Goal: Find specific page/section: Find specific page/section

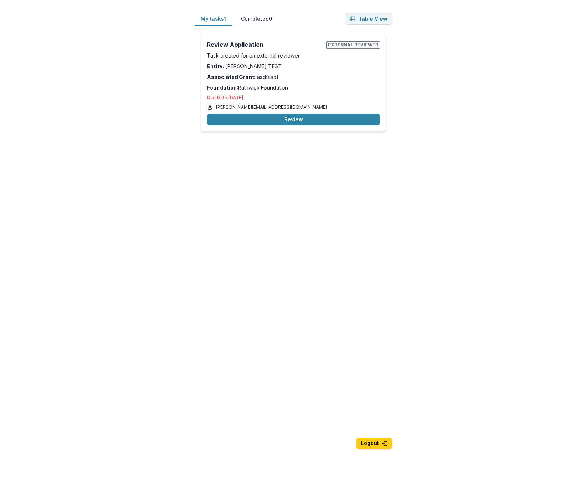
click at [239, 21] on button "Completed 0" at bounding box center [256, 19] width 43 height 14
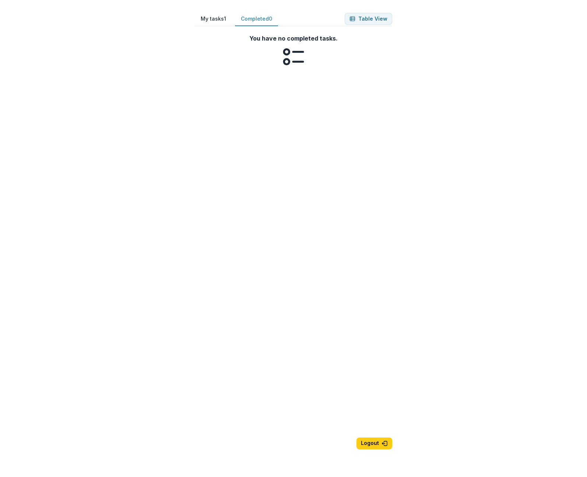
click at [213, 20] on button "My tasks 1" at bounding box center [213, 19] width 37 height 14
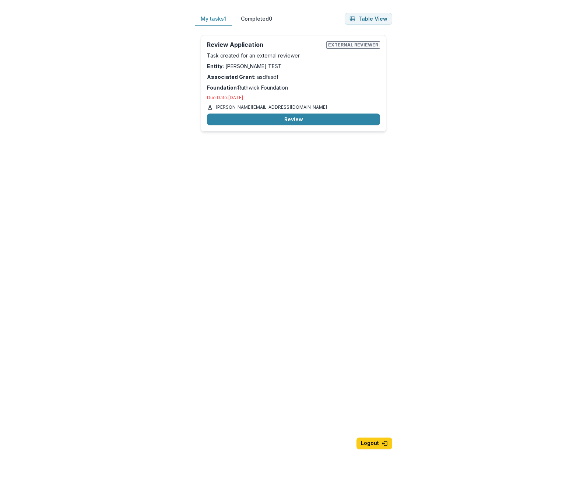
click at [231, 20] on button "My tasks 1" at bounding box center [213, 19] width 37 height 14
click at [240, 20] on button "Completed 0" at bounding box center [256, 19] width 43 height 14
click at [214, 19] on button "My tasks 1" at bounding box center [213, 19] width 37 height 14
click at [234, 17] on div "My tasks 1 Completed 0" at bounding box center [236, 19] width 83 height 14
click at [204, 20] on button "My tasks 1" at bounding box center [213, 19] width 37 height 14
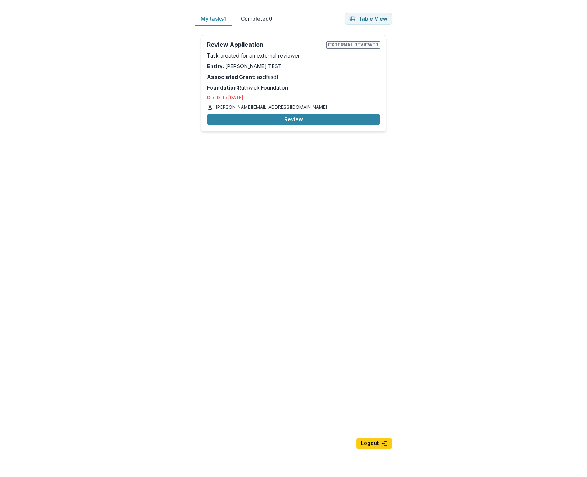
click at [244, 20] on button "Completed 0" at bounding box center [256, 19] width 43 height 14
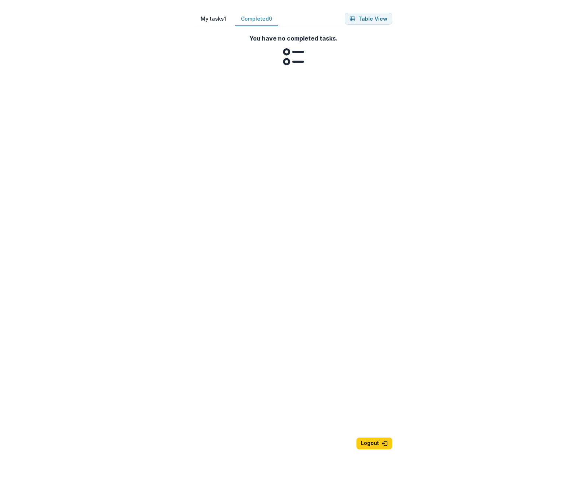
click at [218, 22] on button "My tasks 1" at bounding box center [213, 19] width 37 height 14
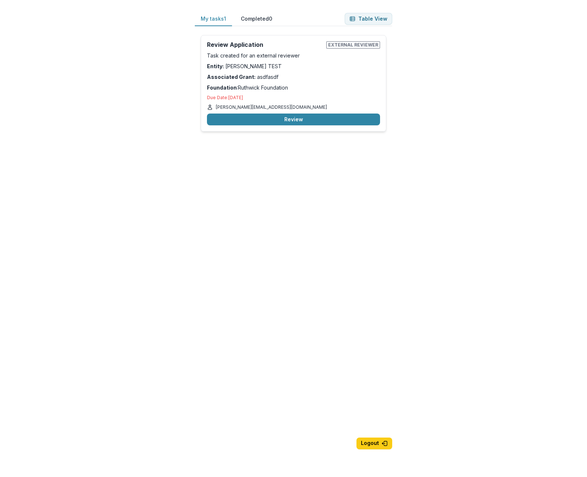
click at [464, 165] on div "My tasks 1 Completed 0 Table View Review Application External reviewer Task cre…" at bounding box center [293, 238] width 587 height 477
click at [378, 12] on div "My tasks 1 Completed 0 Table View" at bounding box center [293, 19] width 197 height 14
click at [372, 18] on button "Table View" at bounding box center [369, 19] width 48 height 12
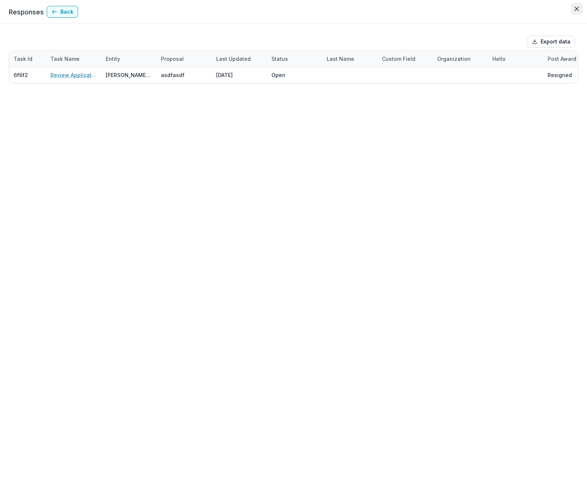
click at [578, 12] on button "Close" at bounding box center [577, 9] width 12 height 12
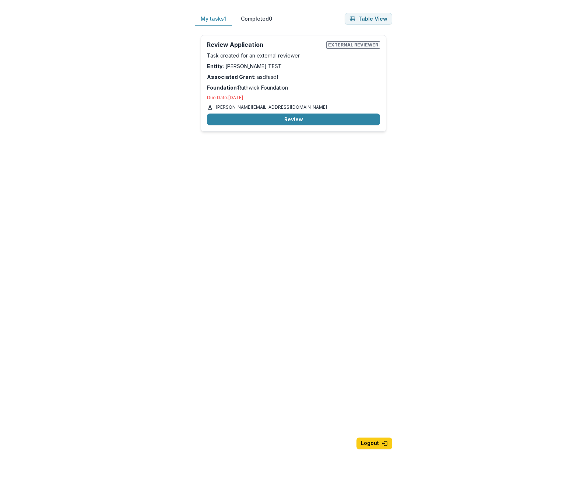
click at [487, 193] on div "My tasks 1 Completed 0 Table View Review Application External reviewer Task cre…" at bounding box center [293, 238] width 587 height 477
click at [183, 231] on div "My tasks 1 Completed 0 Table View Review Application External reviewer Task cre…" at bounding box center [293, 250] width 221 height 500
